Goal: Check status

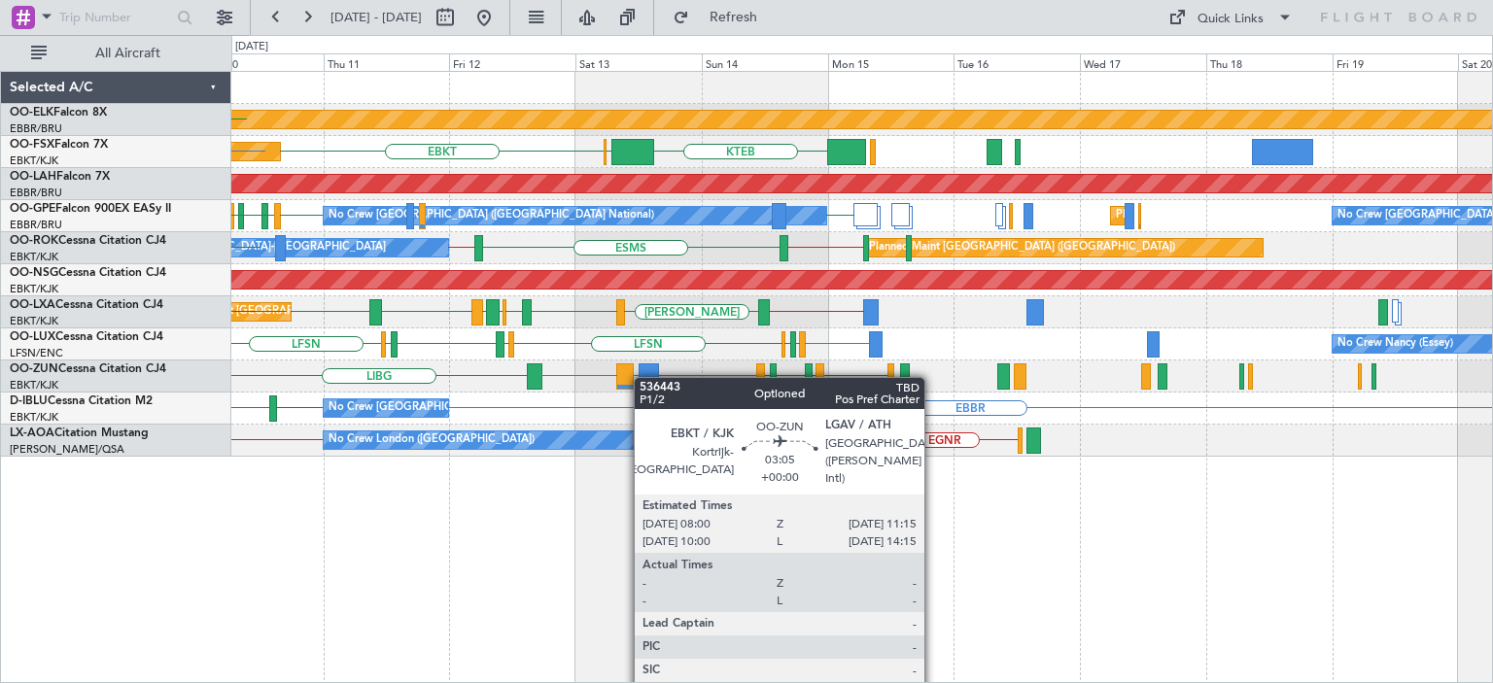
click at [620, 379] on div "Planned Maint Kortrijk-[GEOGRAPHIC_DATA] EBKT EBKT KTEB [GEOGRAPHIC_DATA] Plann…" at bounding box center [861, 264] width 1261 height 385
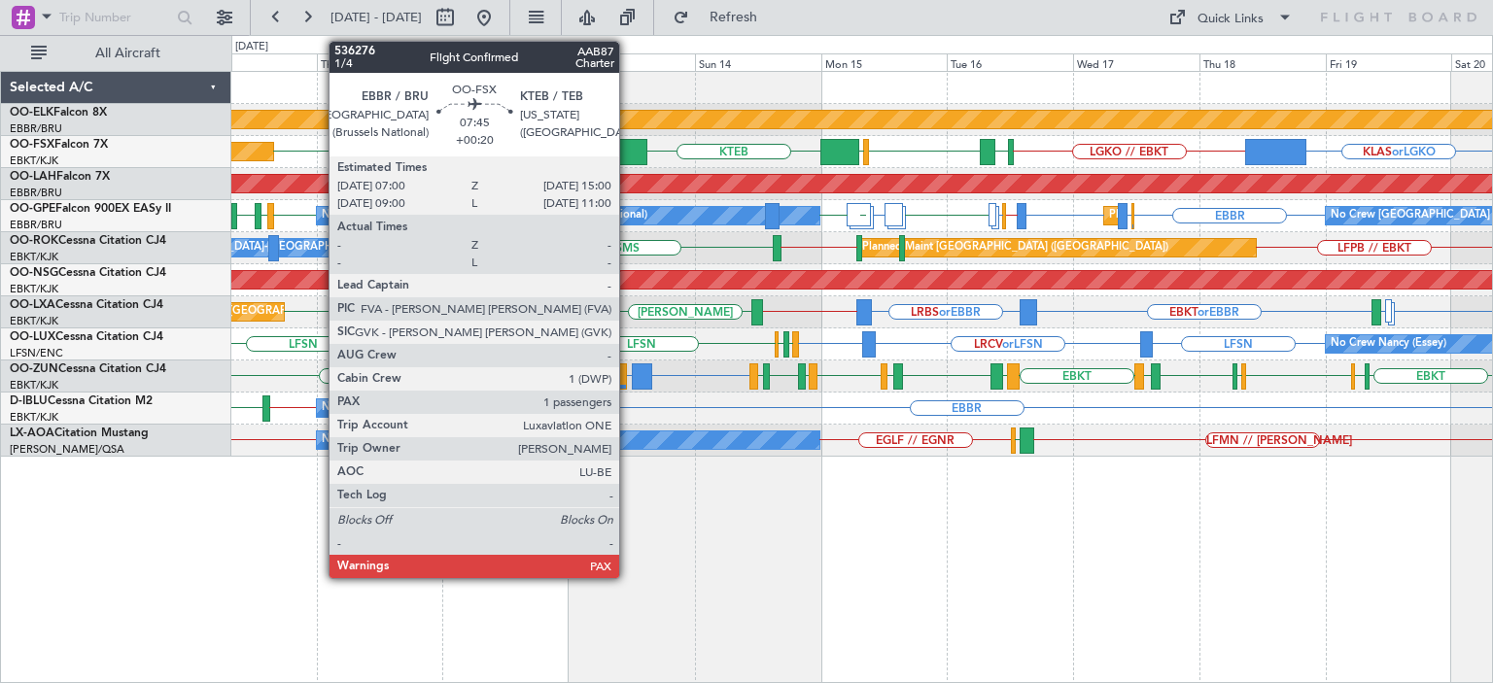
click at [628, 158] on div at bounding box center [626, 152] width 43 height 26
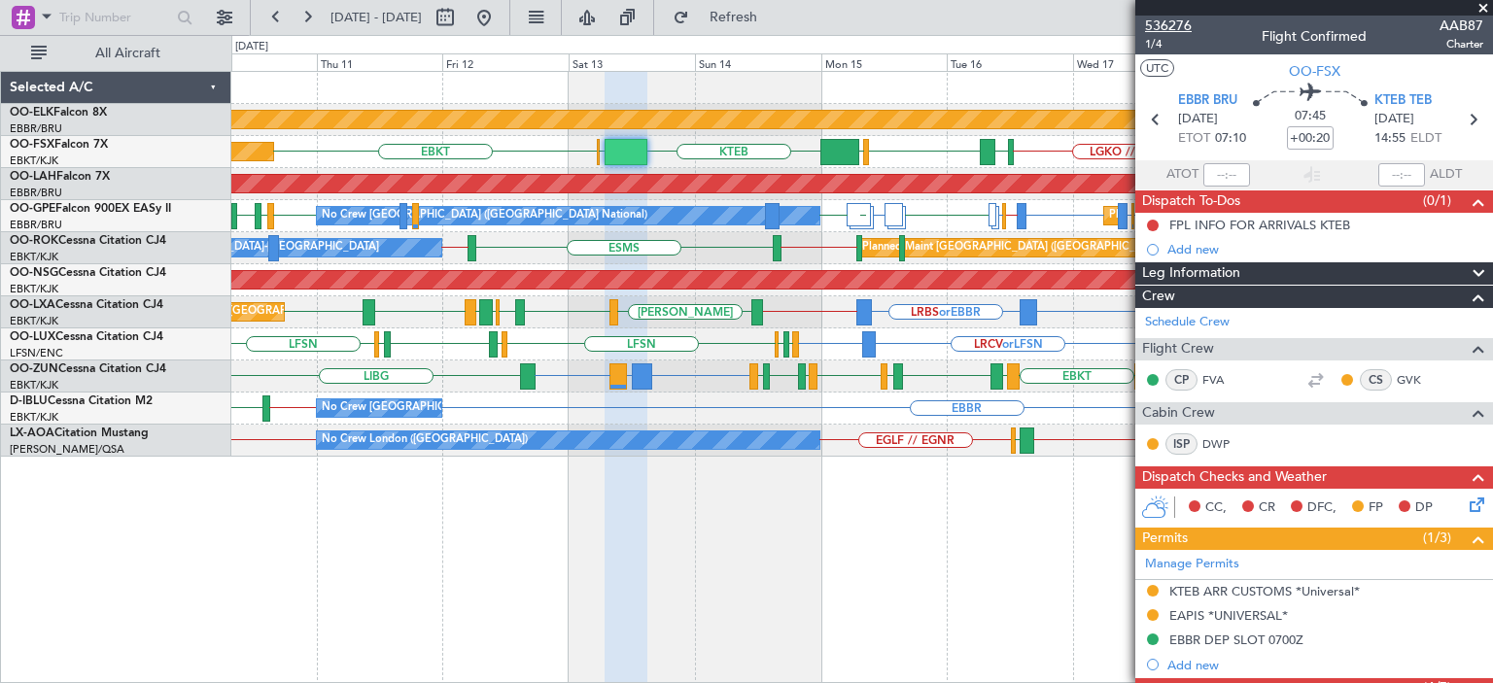
click at [1177, 28] on span "536276" at bounding box center [1168, 26] width 47 height 20
click at [1480, 2] on div at bounding box center [1314, 8] width 358 height 16
click at [1482, 5] on span at bounding box center [1483, 8] width 19 height 17
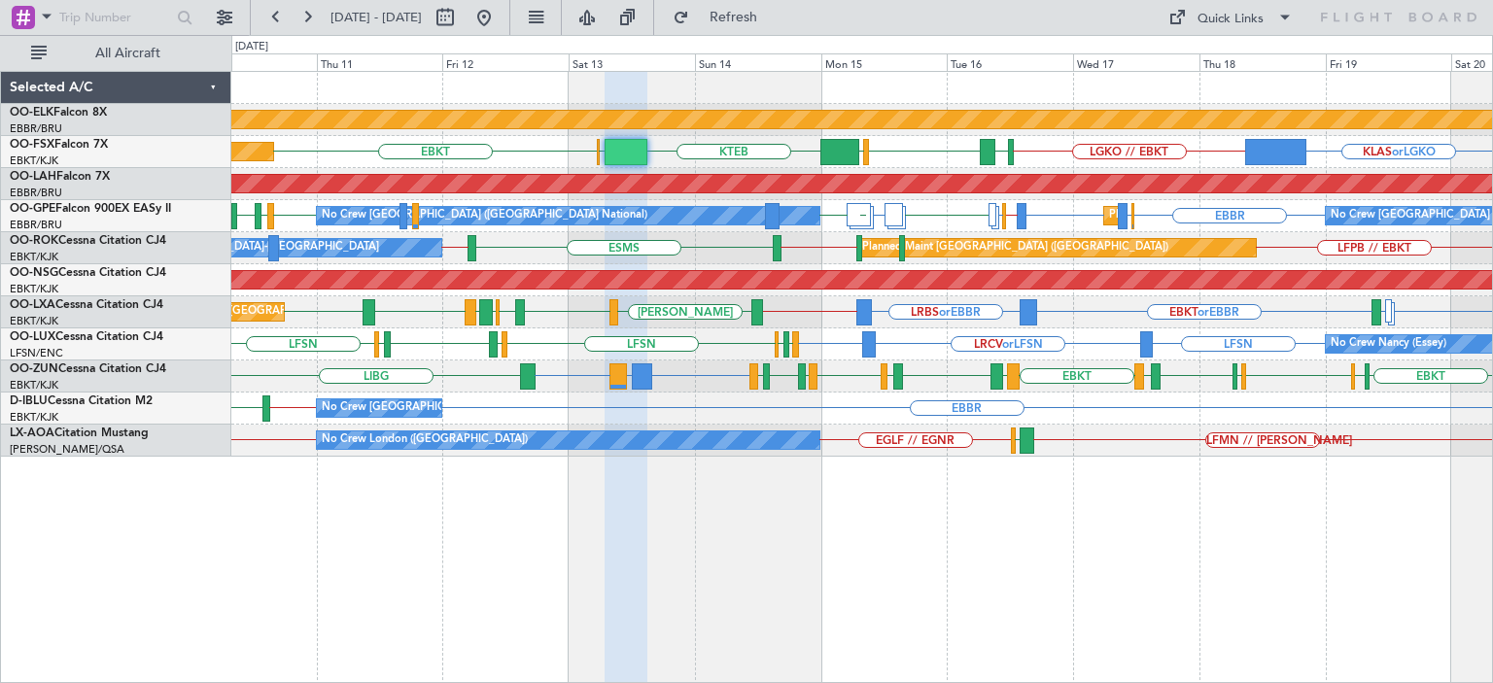
type input "0"
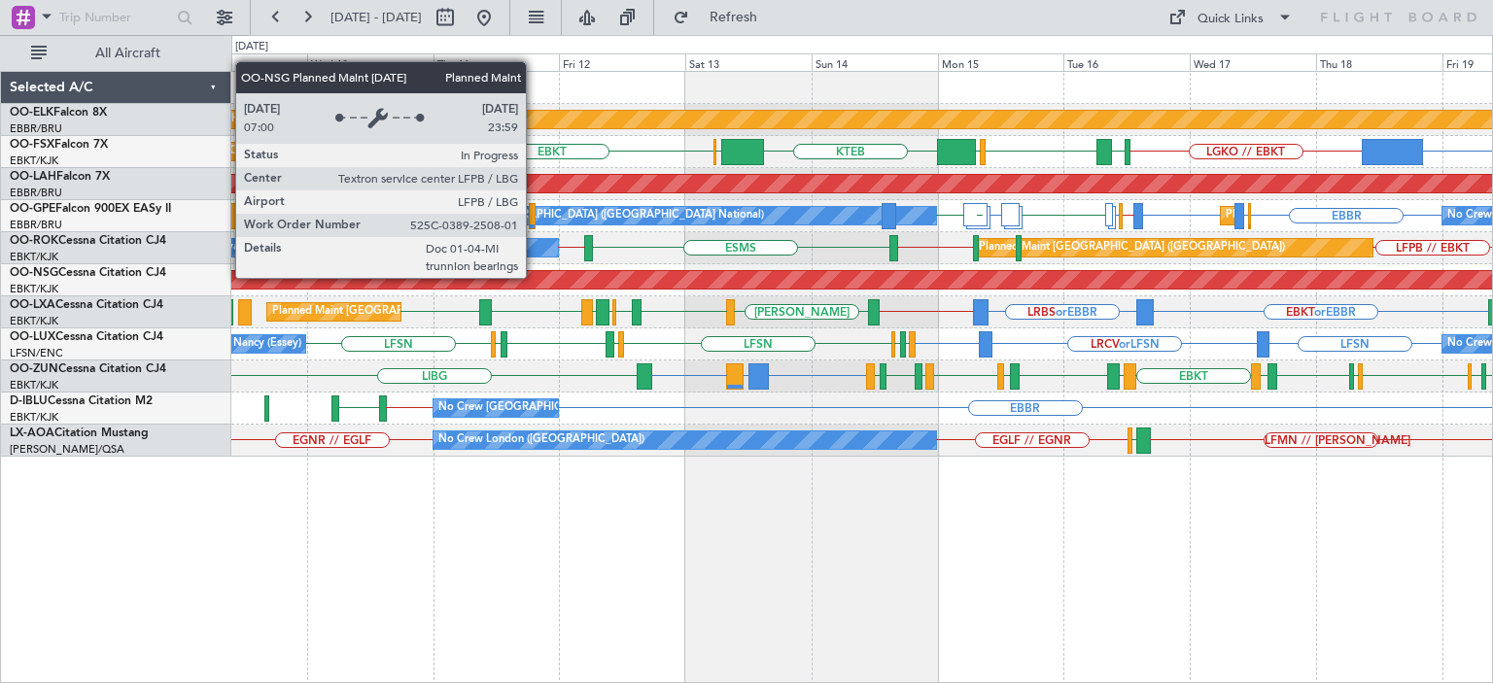
click at [651, 275] on div "Planned Maint [GEOGRAPHIC_DATA] ([GEOGRAPHIC_DATA])" at bounding box center [862, 279] width 3782 height 17
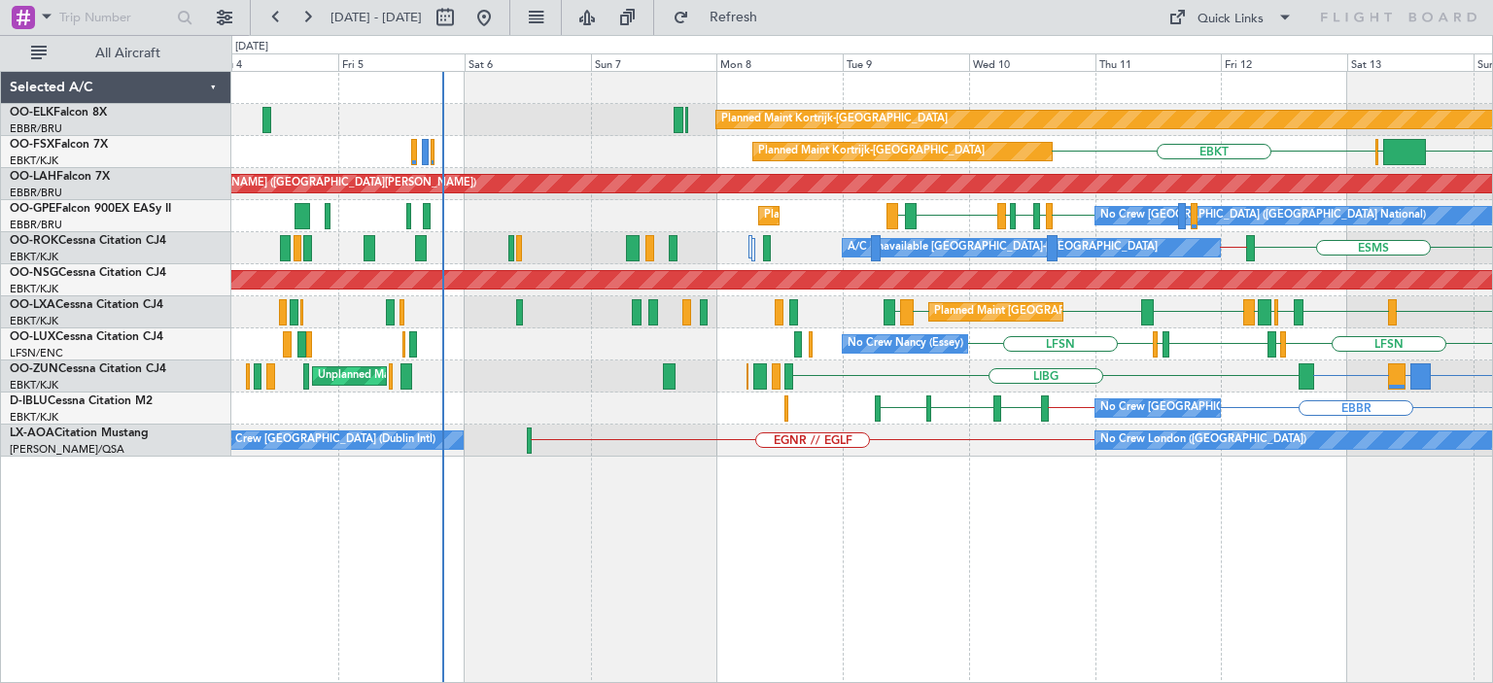
click at [1097, 399] on div "Planned Maint Kortrijk-[GEOGRAPHIC_DATA] Planned Maint [GEOGRAPHIC_DATA]-[GEOGR…" at bounding box center [861, 264] width 1261 height 385
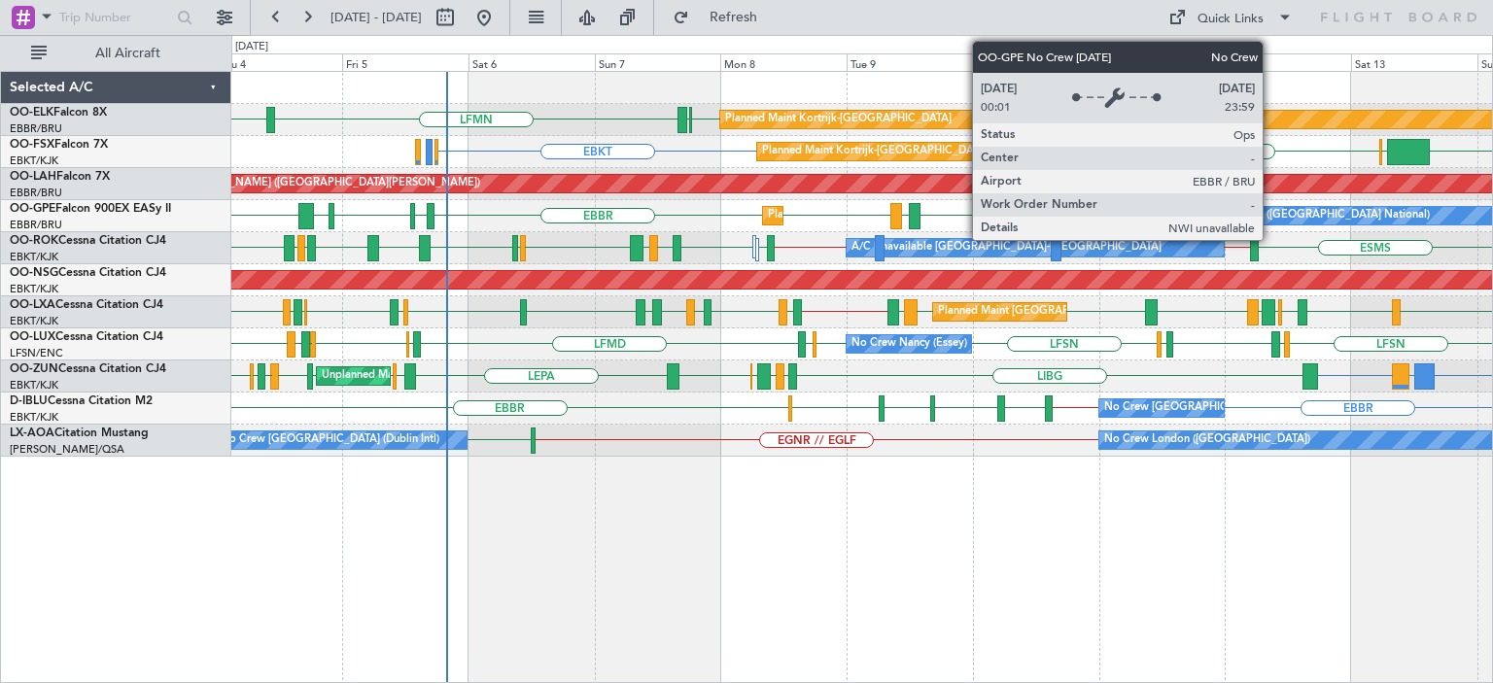
click at [1272, 209] on div "No Crew [GEOGRAPHIC_DATA] ([GEOGRAPHIC_DATA] National)" at bounding box center [1267, 215] width 326 height 29
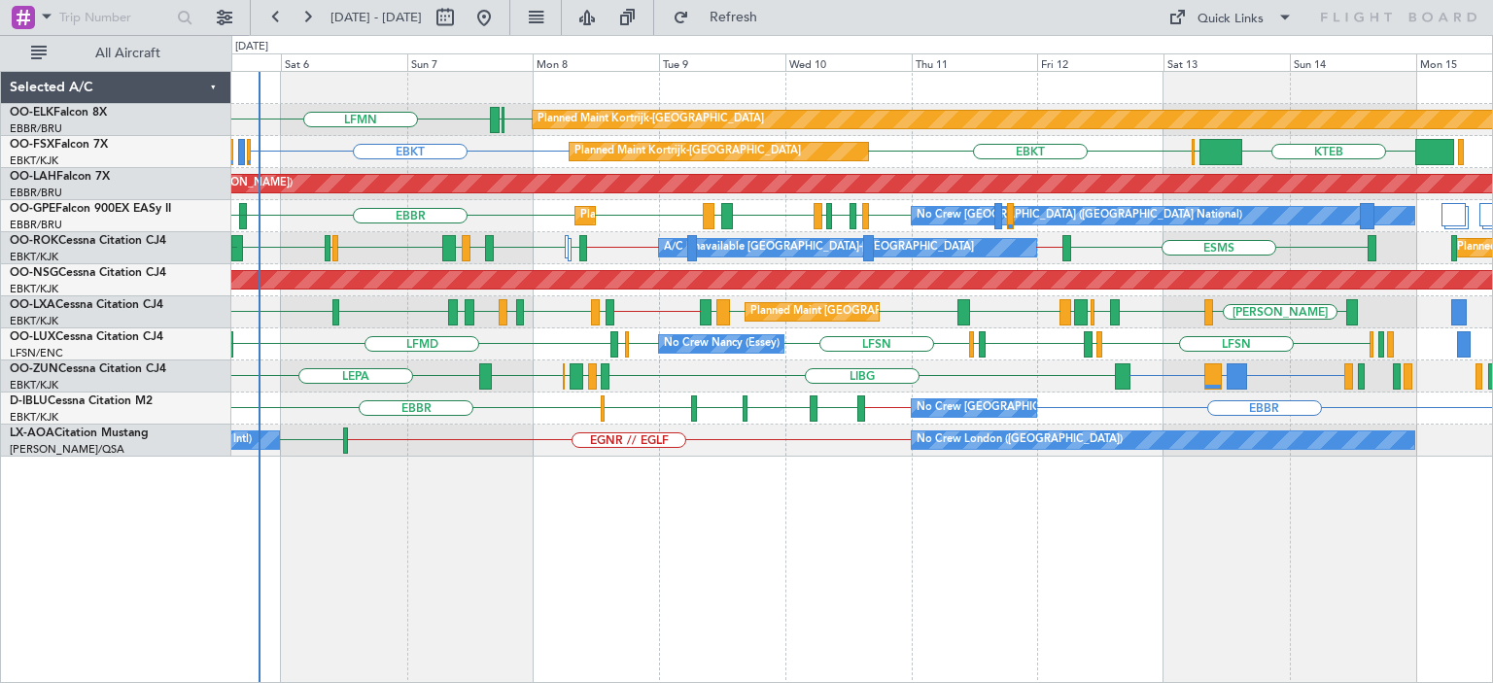
click at [1033, 362] on div "Planned Maint Kortrijk-[GEOGRAPHIC_DATA] EBKT [GEOGRAPHIC_DATA] LFMN [GEOGRAPHI…" at bounding box center [861, 264] width 1261 height 385
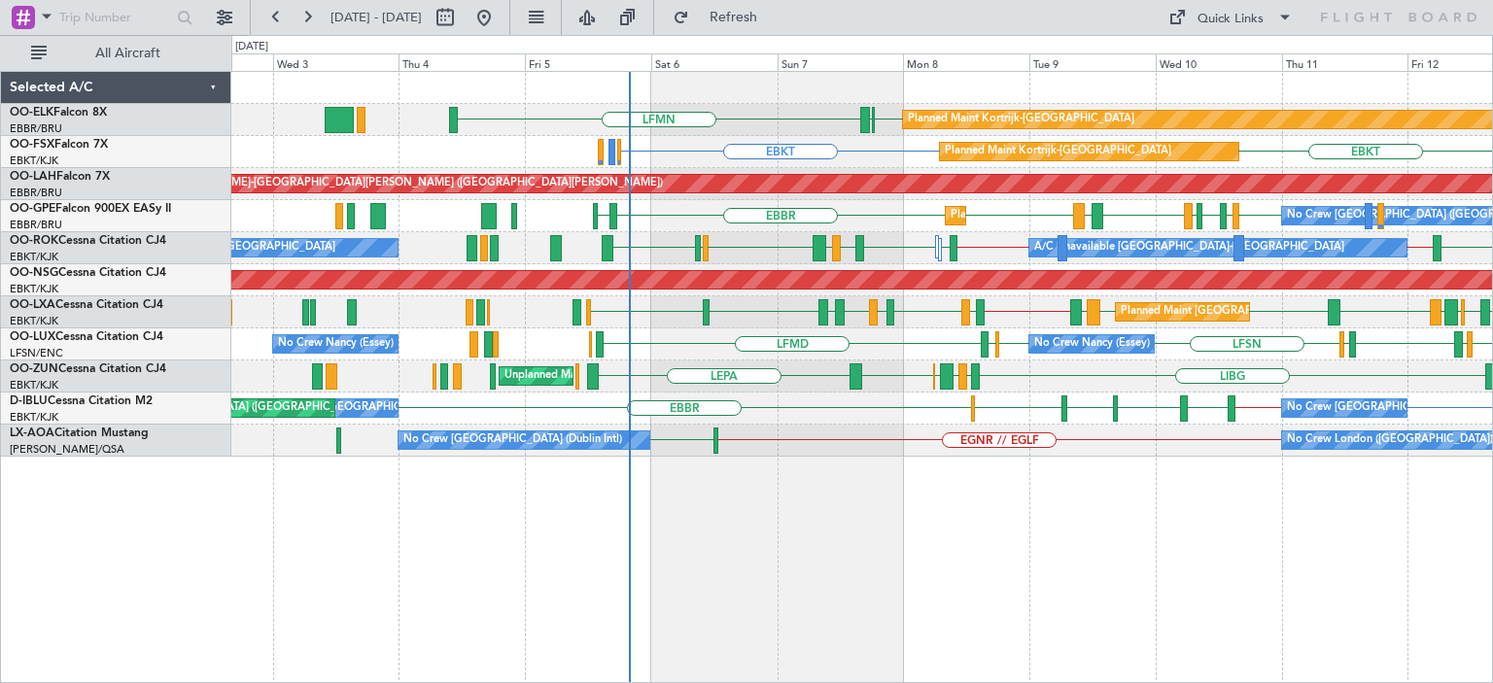
click at [823, 360] on div "Planned Maint Kortrijk-[GEOGRAPHIC_DATA] EBKT [GEOGRAPHIC_DATA] LFMN Planned Ma…" at bounding box center [861, 264] width 1261 height 385
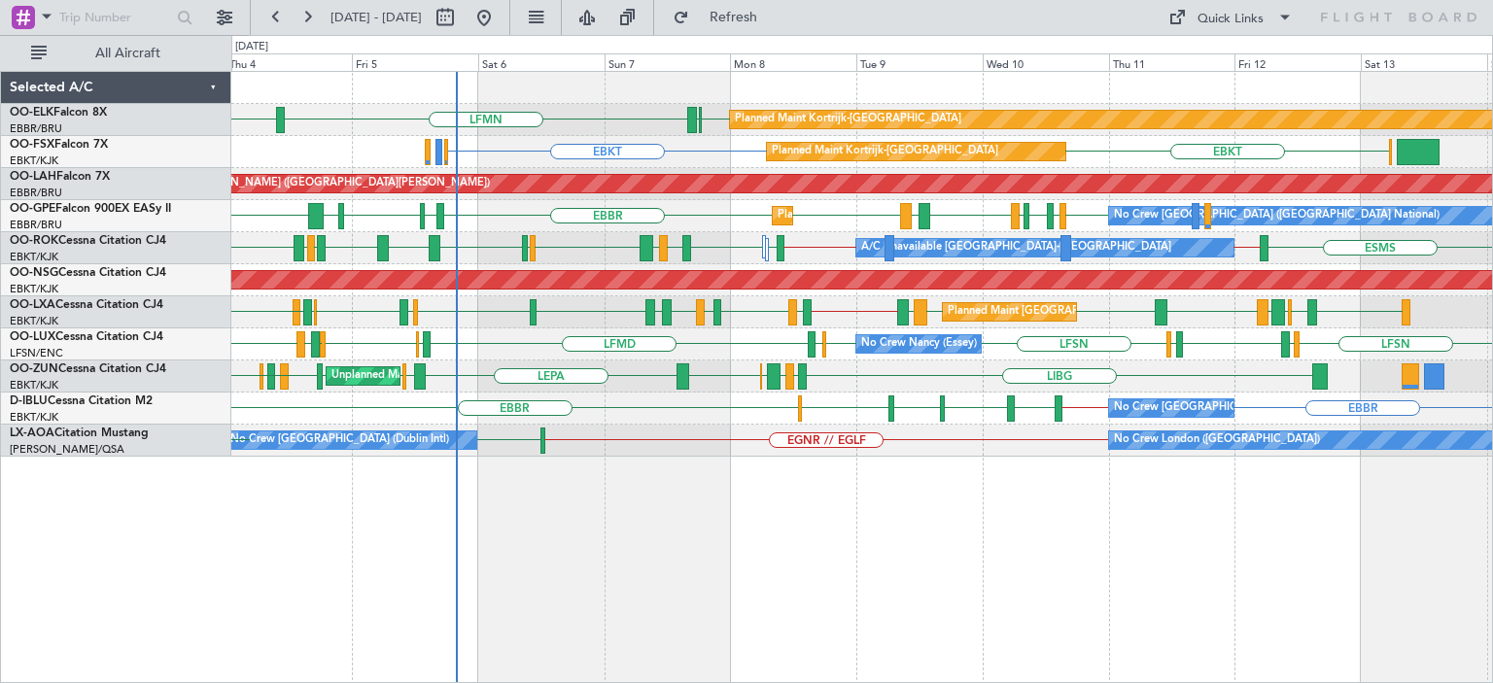
click at [603, 315] on div "Planned Maint Kortrijk-[GEOGRAPHIC_DATA] EBKT [GEOGRAPHIC_DATA] LFMN [GEOGRAPHI…" at bounding box center [861, 264] width 1261 height 385
